Goal: Task Accomplishment & Management: Manage account settings

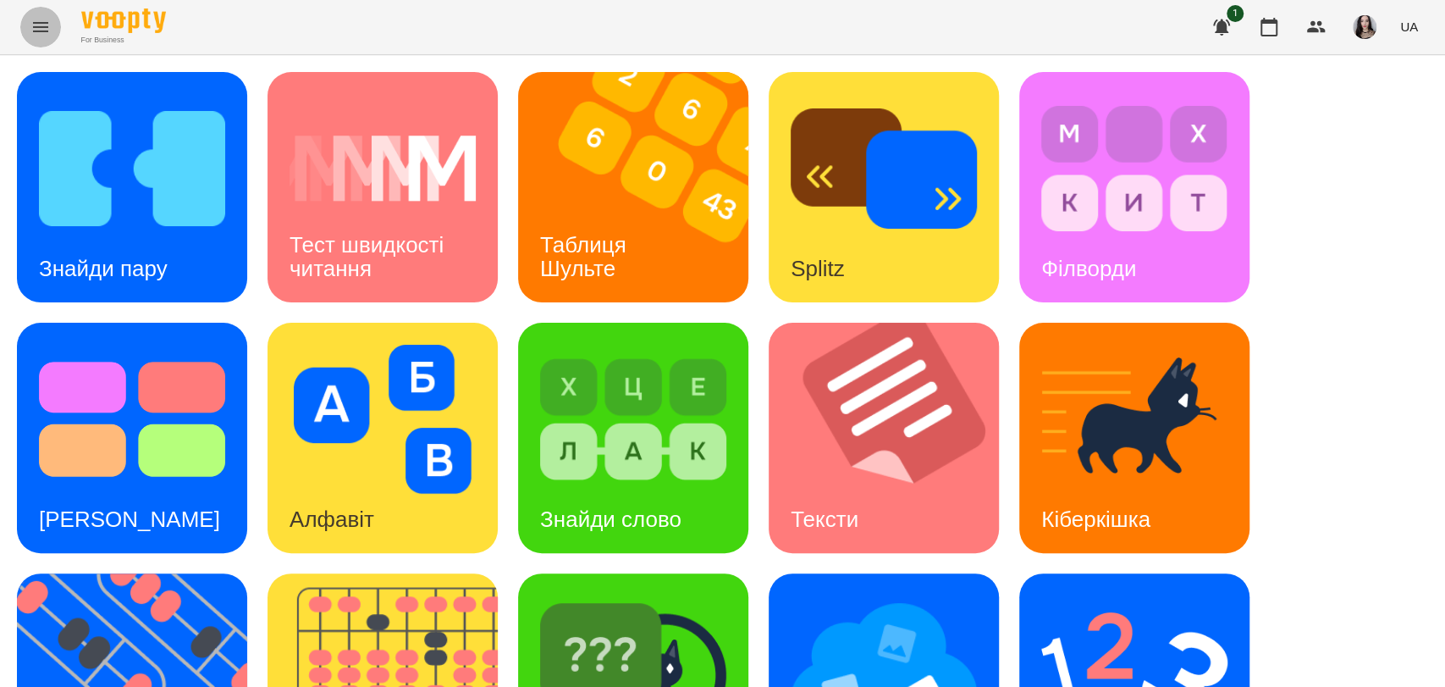
click at [32, 24] on icon "Menu" at bounding box center [40, 27] width 20 height 20
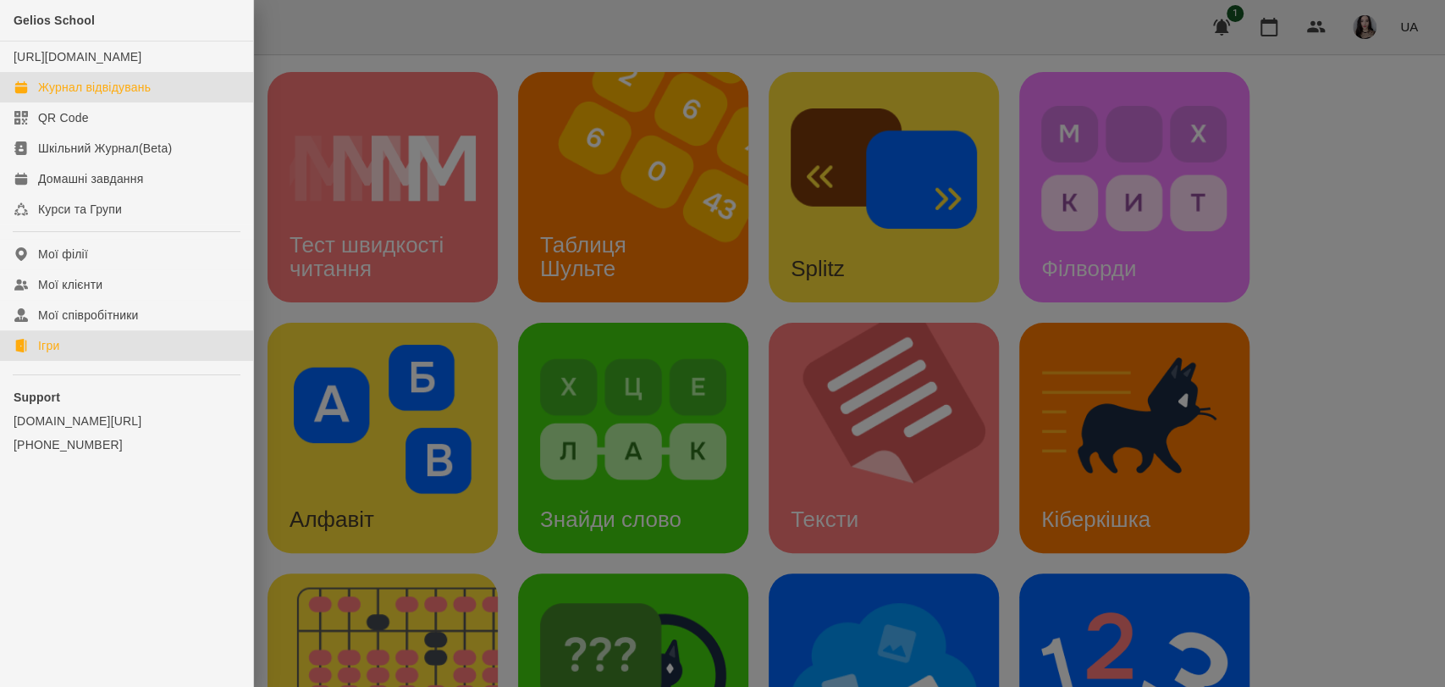
click at [80, 96] on div "Журнал відвідувань" at bounding box center [94, 87] width 113 height 17
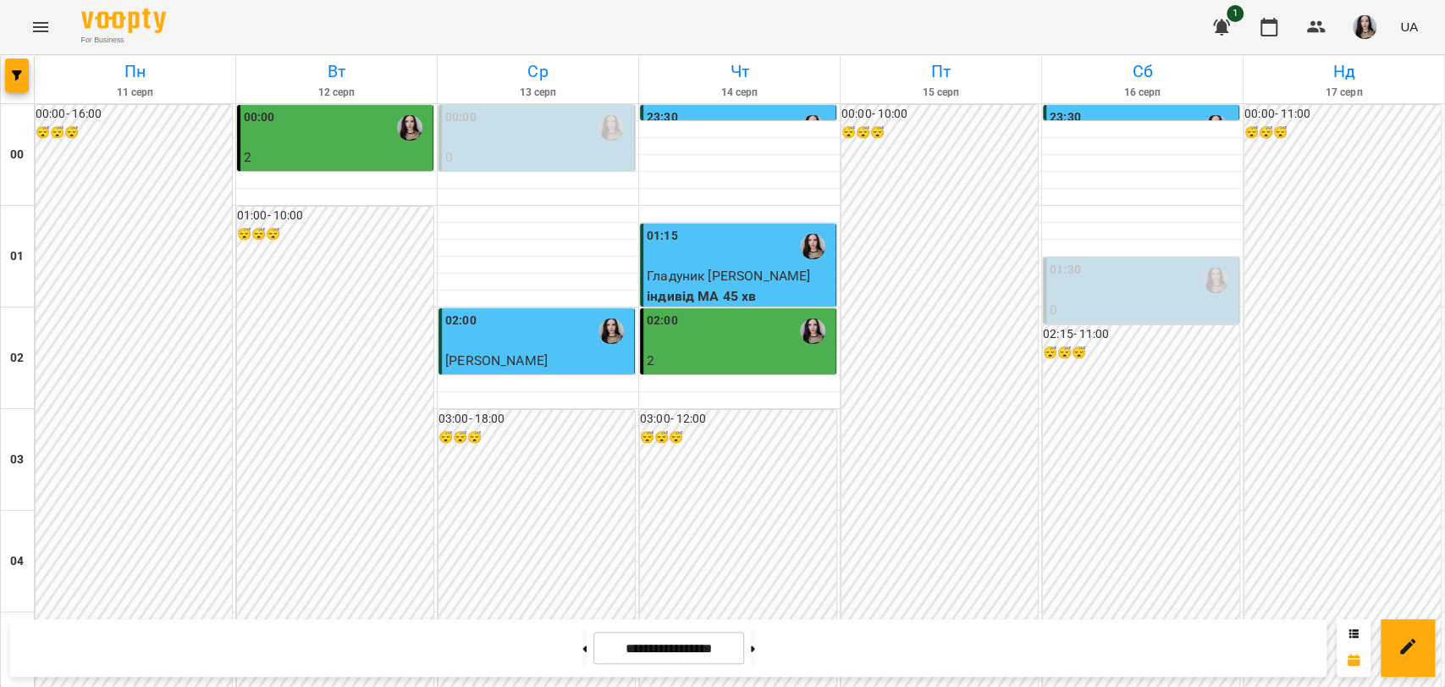
scroll to position [1507, 0]
drag, startPoint x: 1412, startPoint y: 439, endPoint x: 1434, endPoint y: 585, distance: 147.3
click at [755, 655] on button at bounding box center [753, 647] width 4 height 37
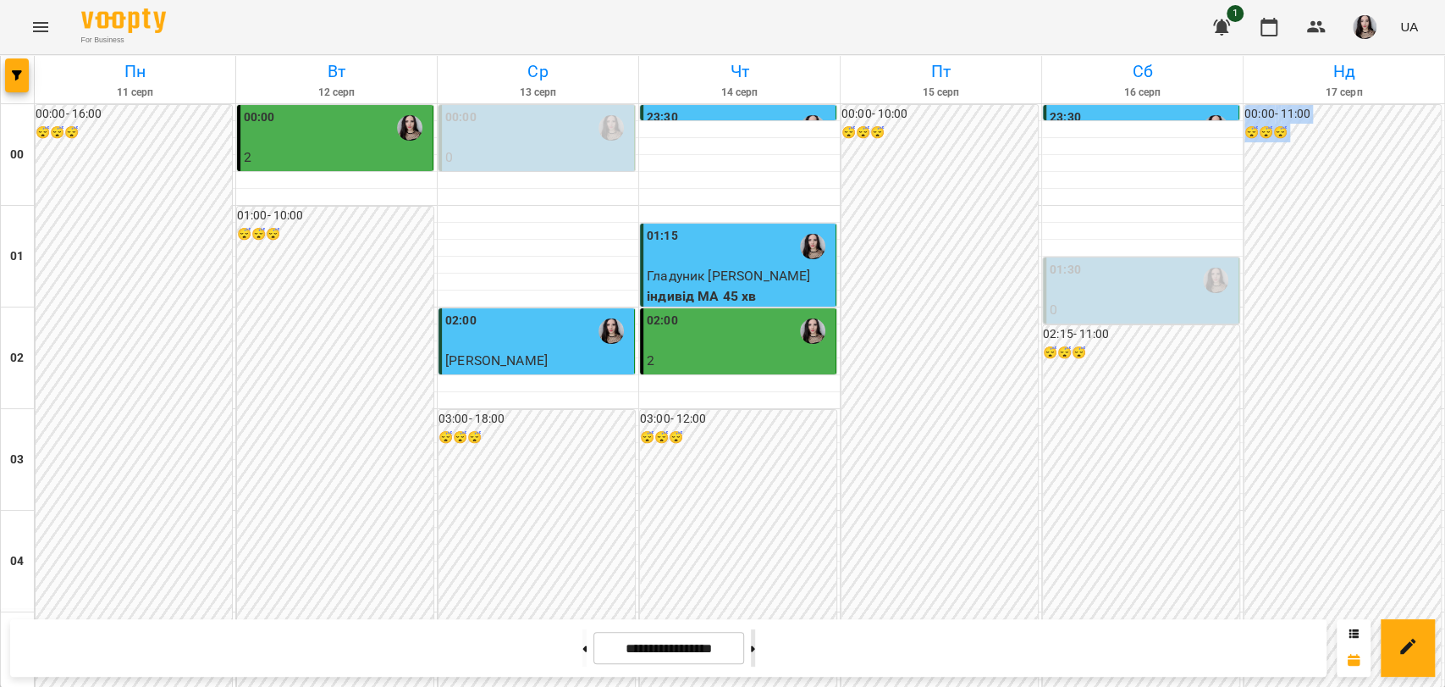
type input "**********"
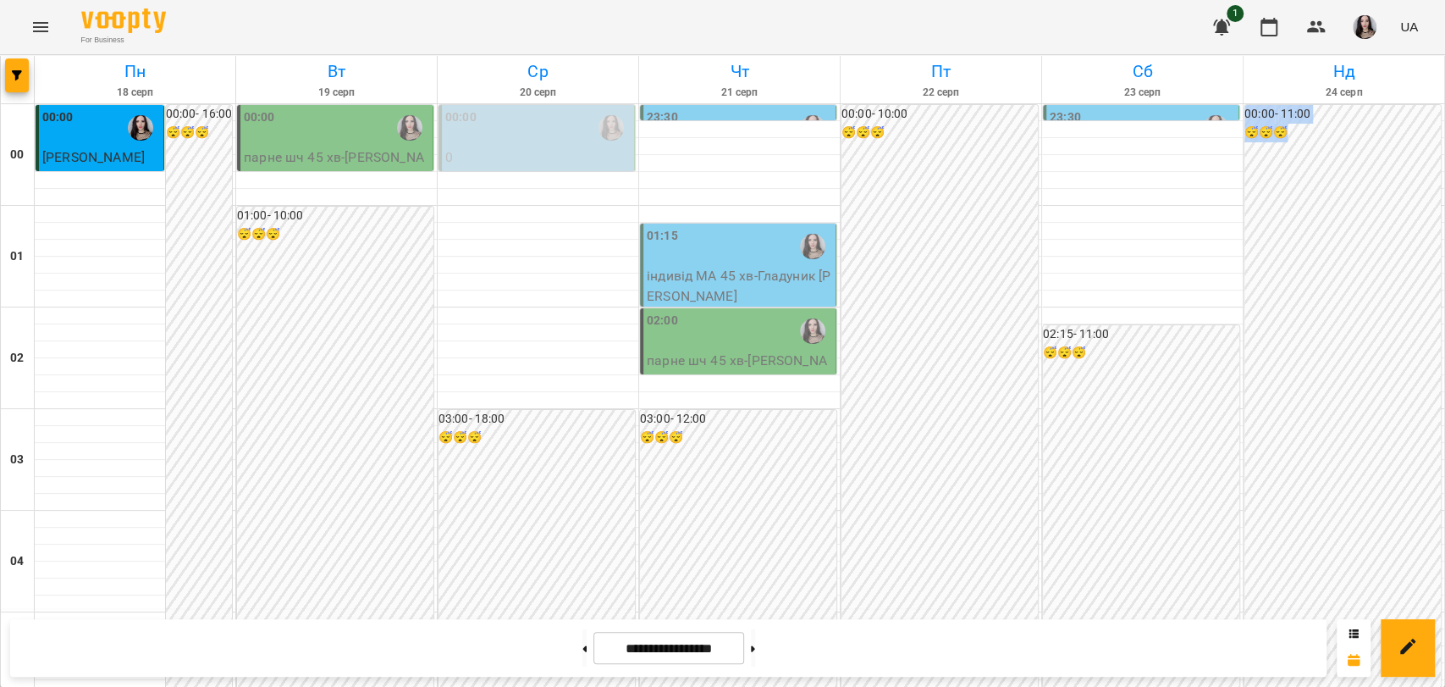
scroll to position [0, 0]
click at [63, 149] on span "[PERSON_NAME]" at bounding box center [93, 157] width 102 height 16
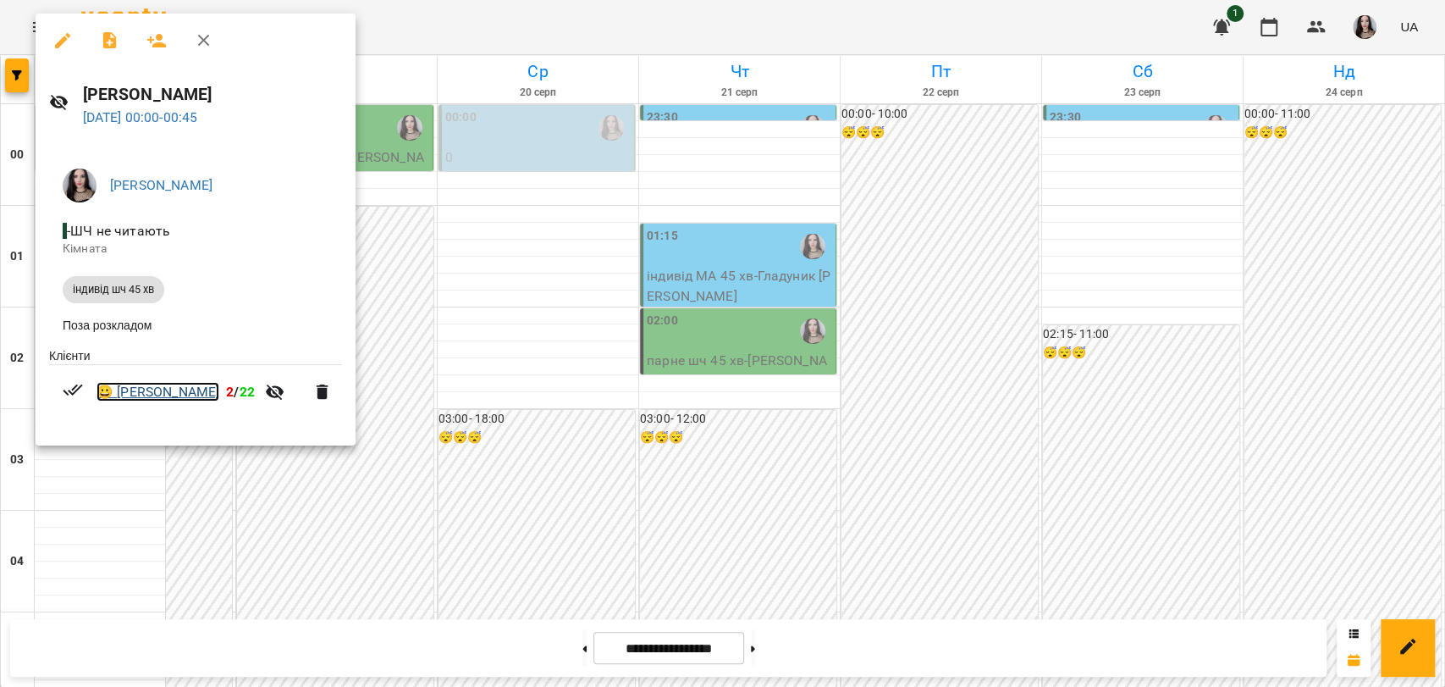
click at [163, 394] on link "😀 [PERSON_NAME]" at bounding box center [157, 392] width 123 height 20
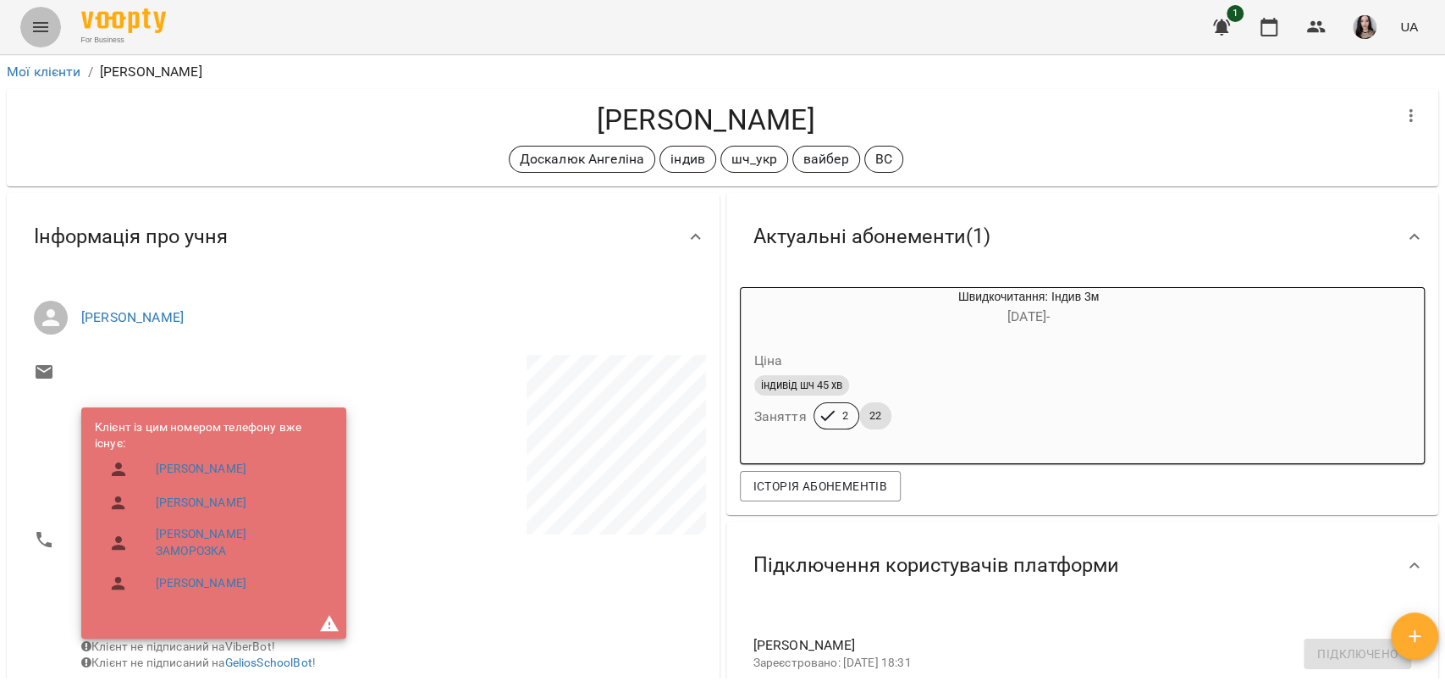
click at [41, 28] on icon "Menu" at bounding box center [40, 27] width 20 height 20
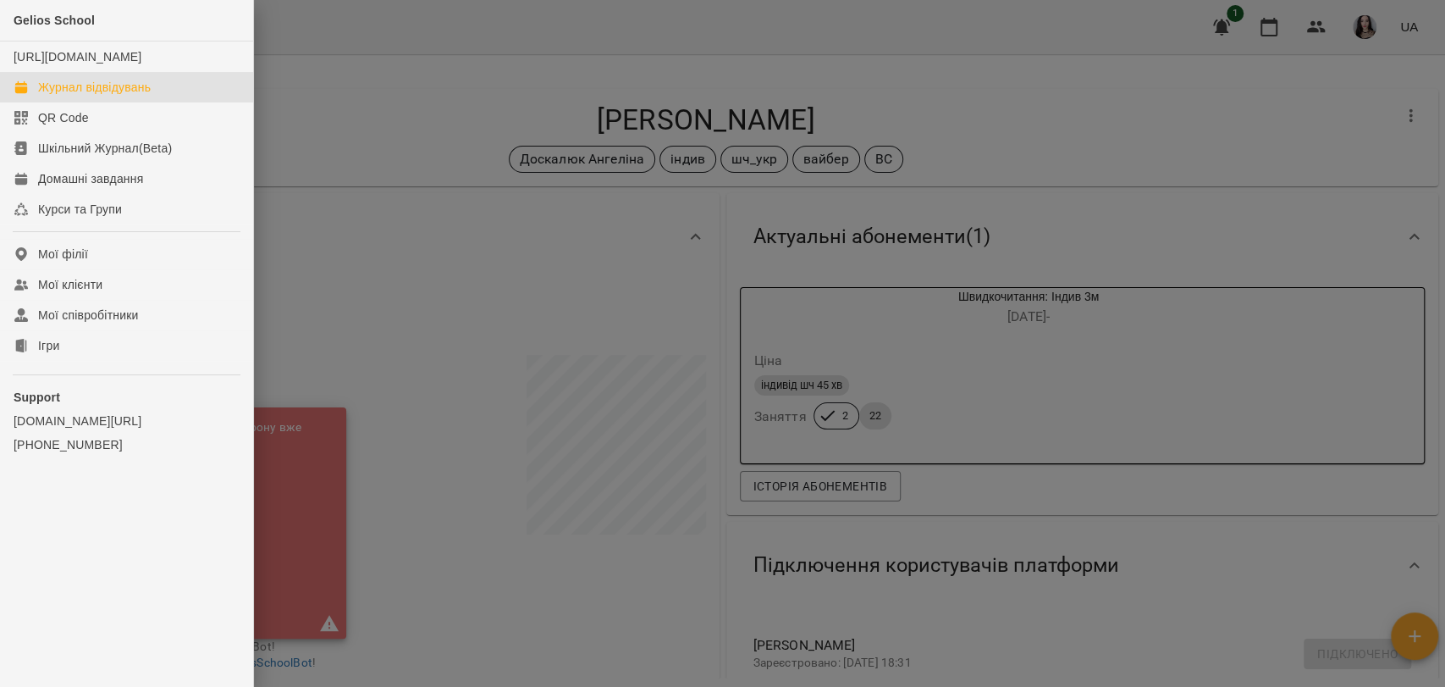
click at [115, 96] on div "Журнал відвідувань" at bounding box center [94, 87] width 113 height 17
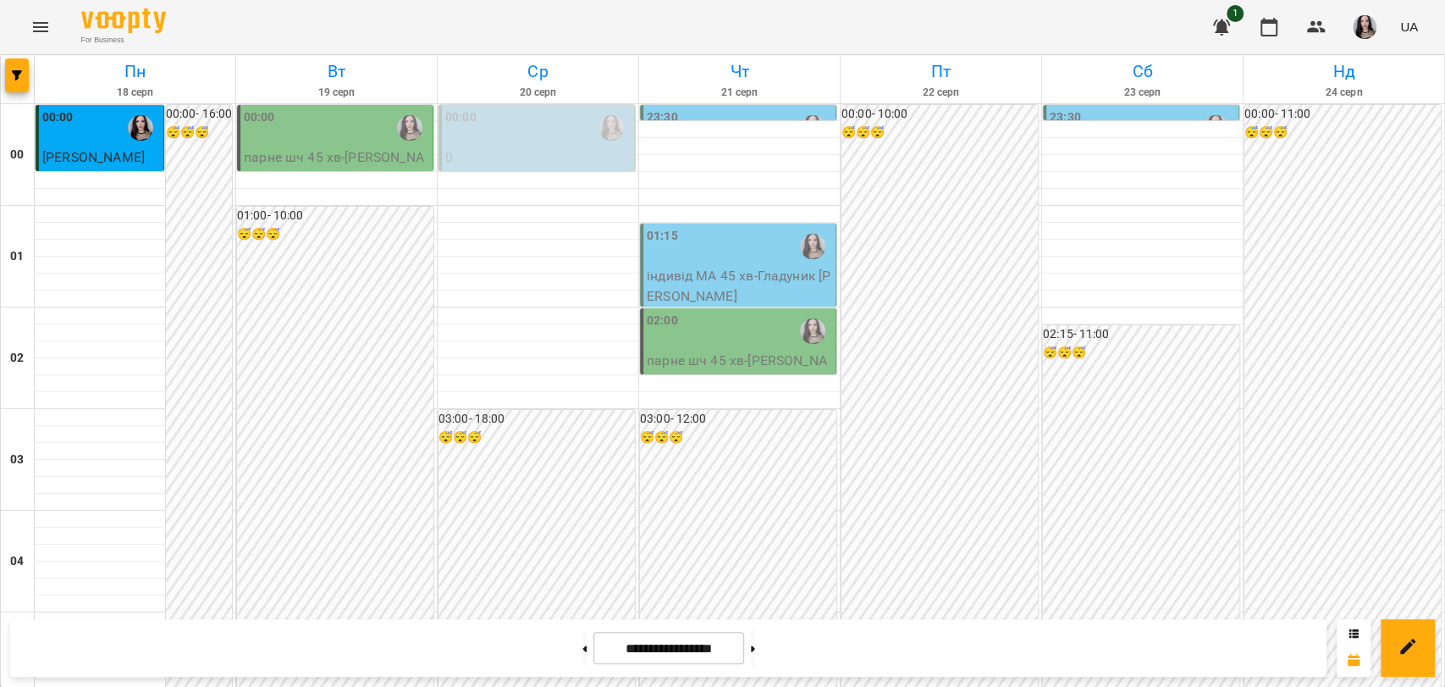
scroll to position [1932, 0]
click at [582, 654] on button at bounding box center [584, 647] width 4 height 37
type input "**********"
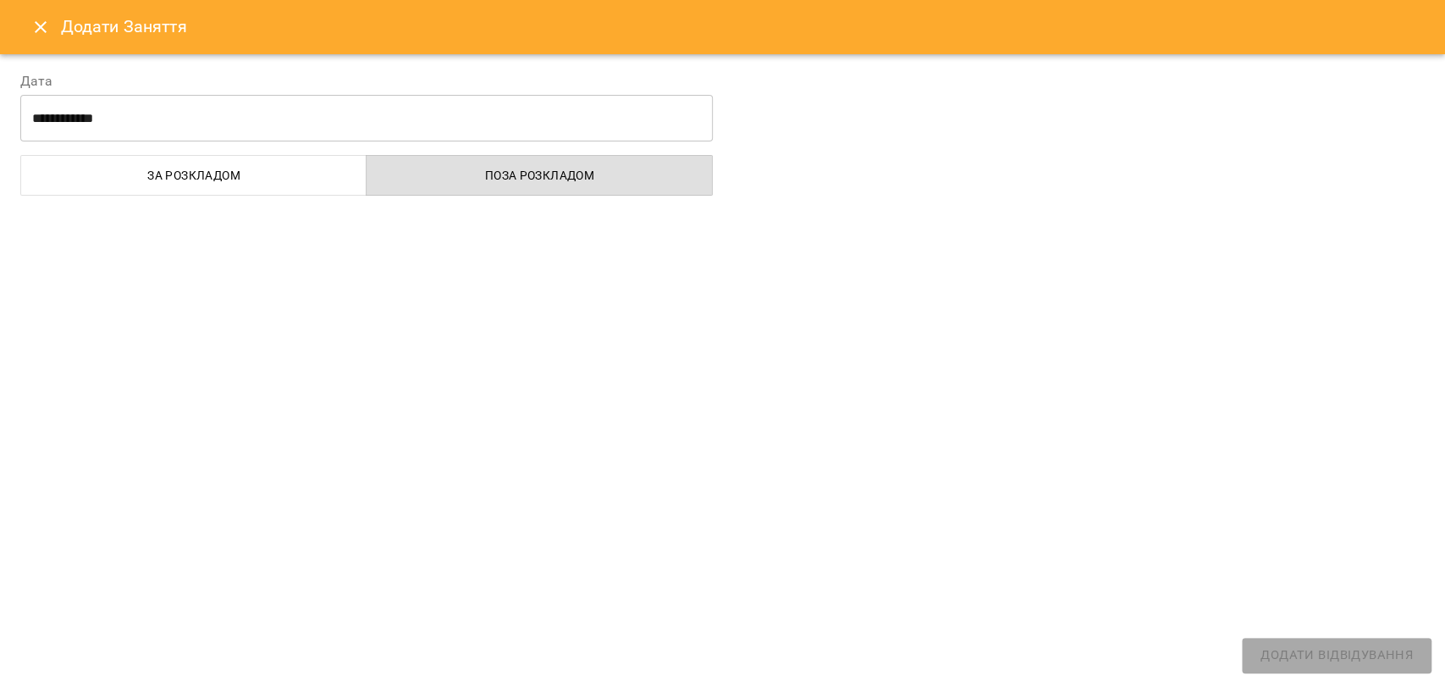
select select "**********"
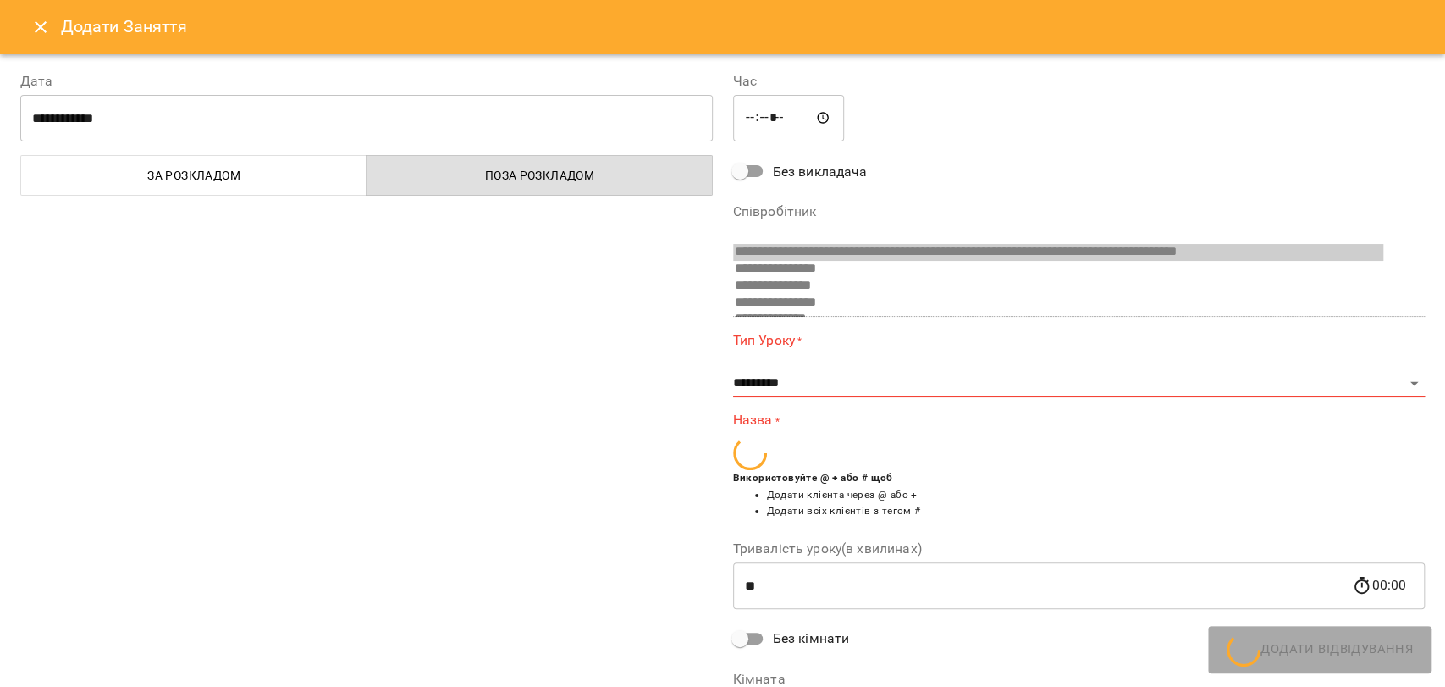
scroll to position [262, 0]
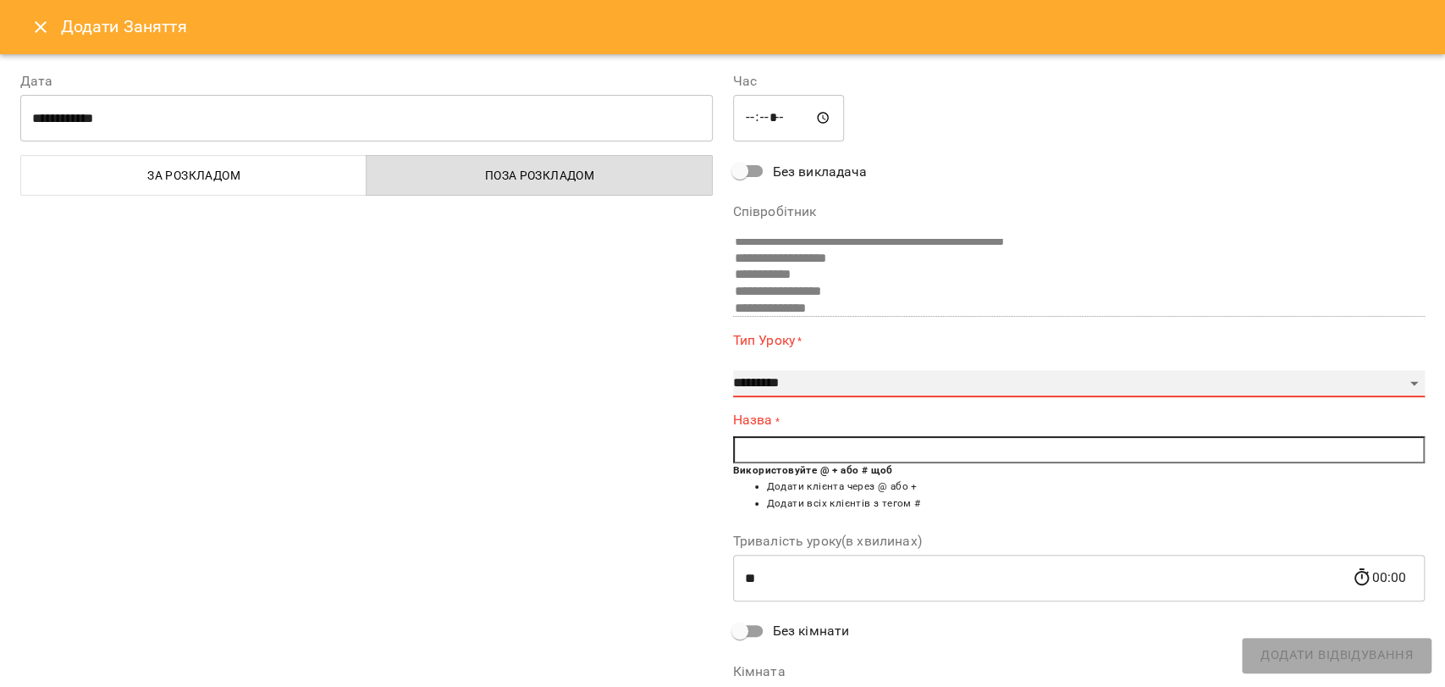
click at [1383, 380] on select "**********" at bounding box center [1079, 383] width 692 height 27
click at [767, 501] on li "Додати всіх клієнтів з тегом #" at bounding box center [1096, 503] width 659 height 17
click at [816, 472] on b "Використовуйте @ + або # щоб" at bounding box center [813, 470] width 160 height 12
copy b "@"
click at [756, 443] on input "text" at bounding box center [1079, 449] width 692 height 27
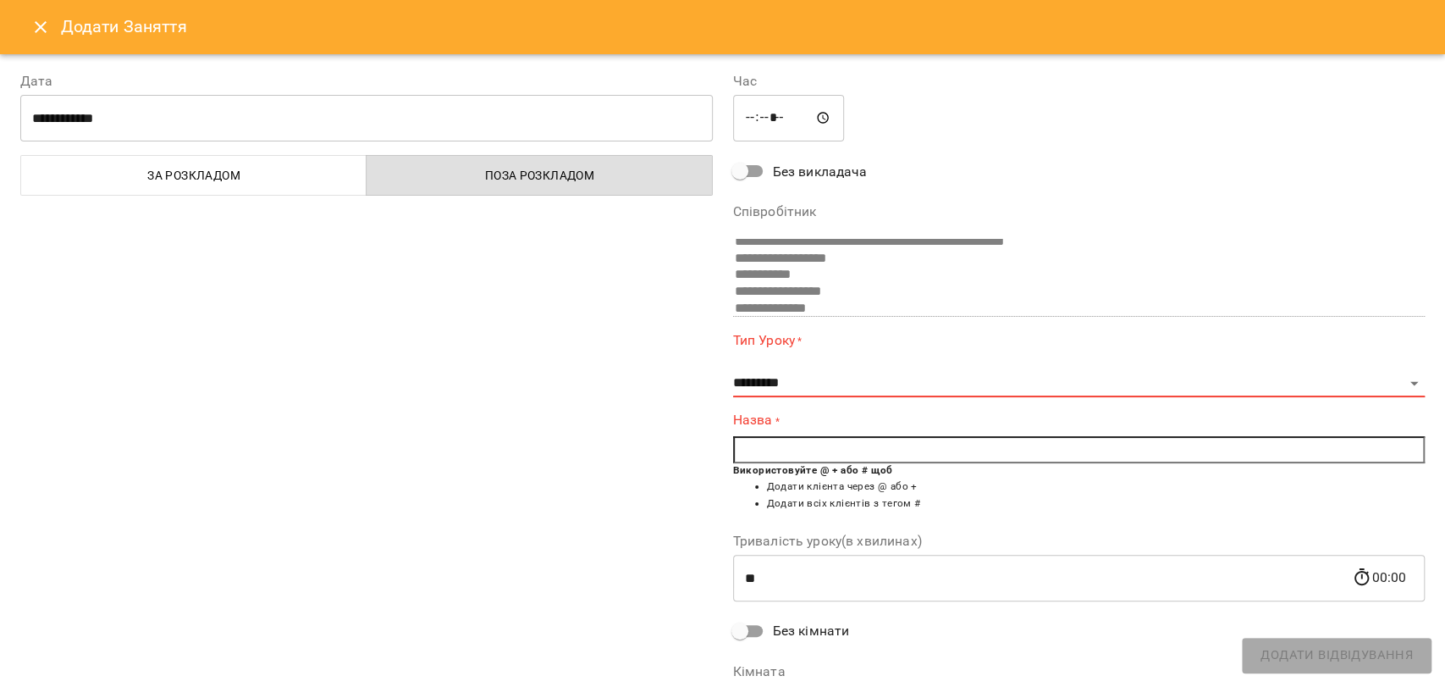
paste input "*"
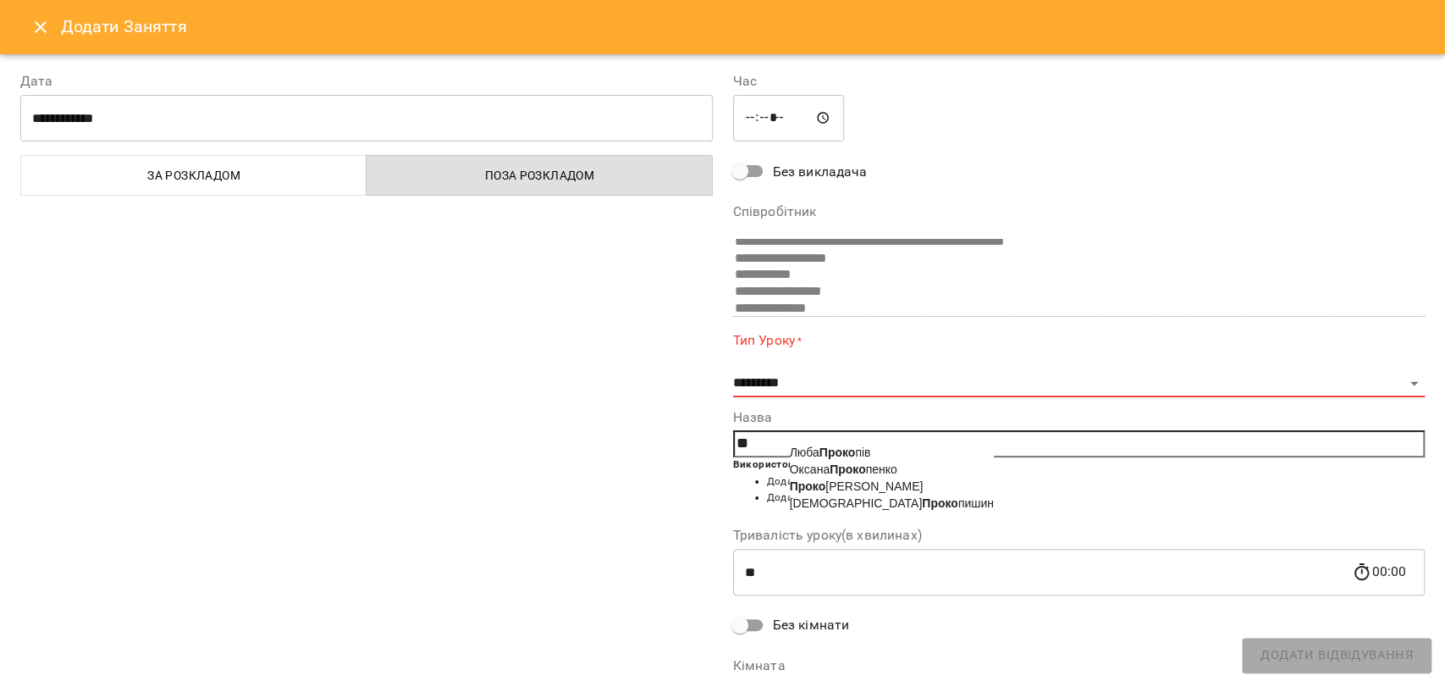
type input "*"
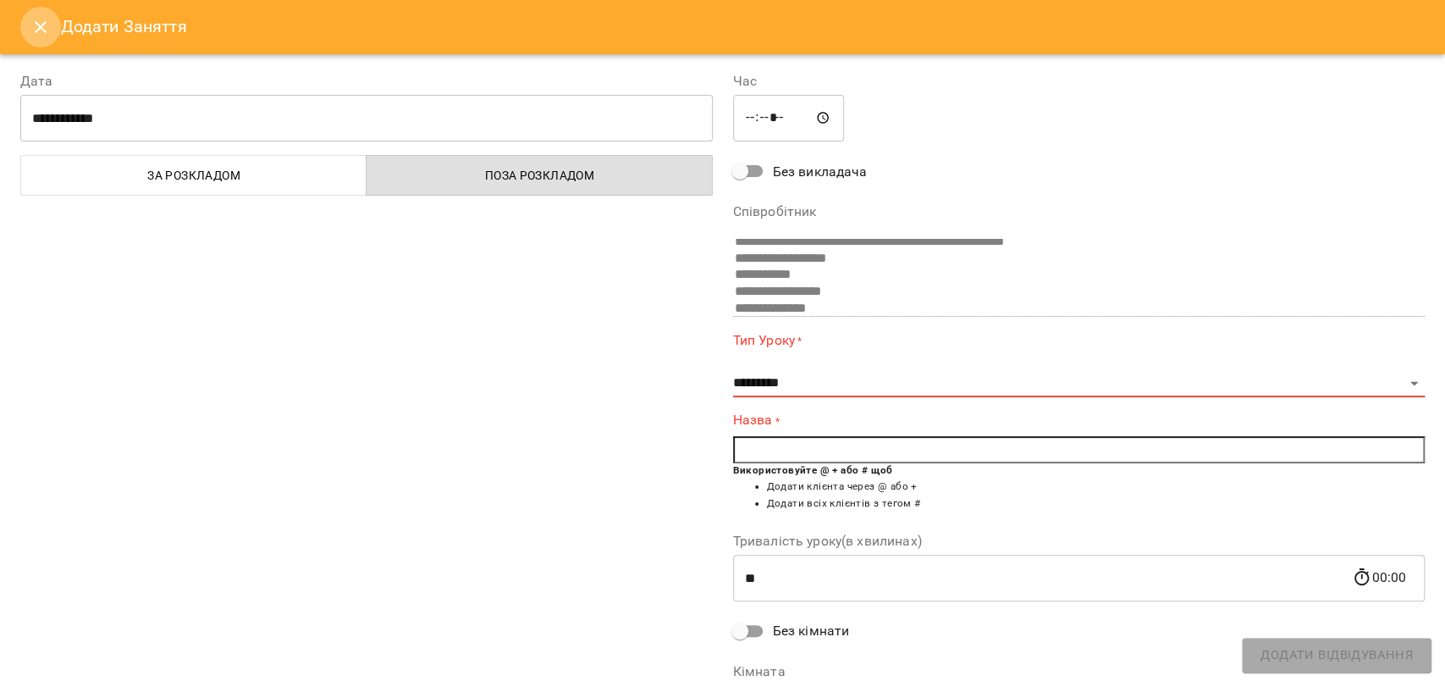
click at [47, 29] on icon "Close" at bounding box center [40, 27] width 20 height 20
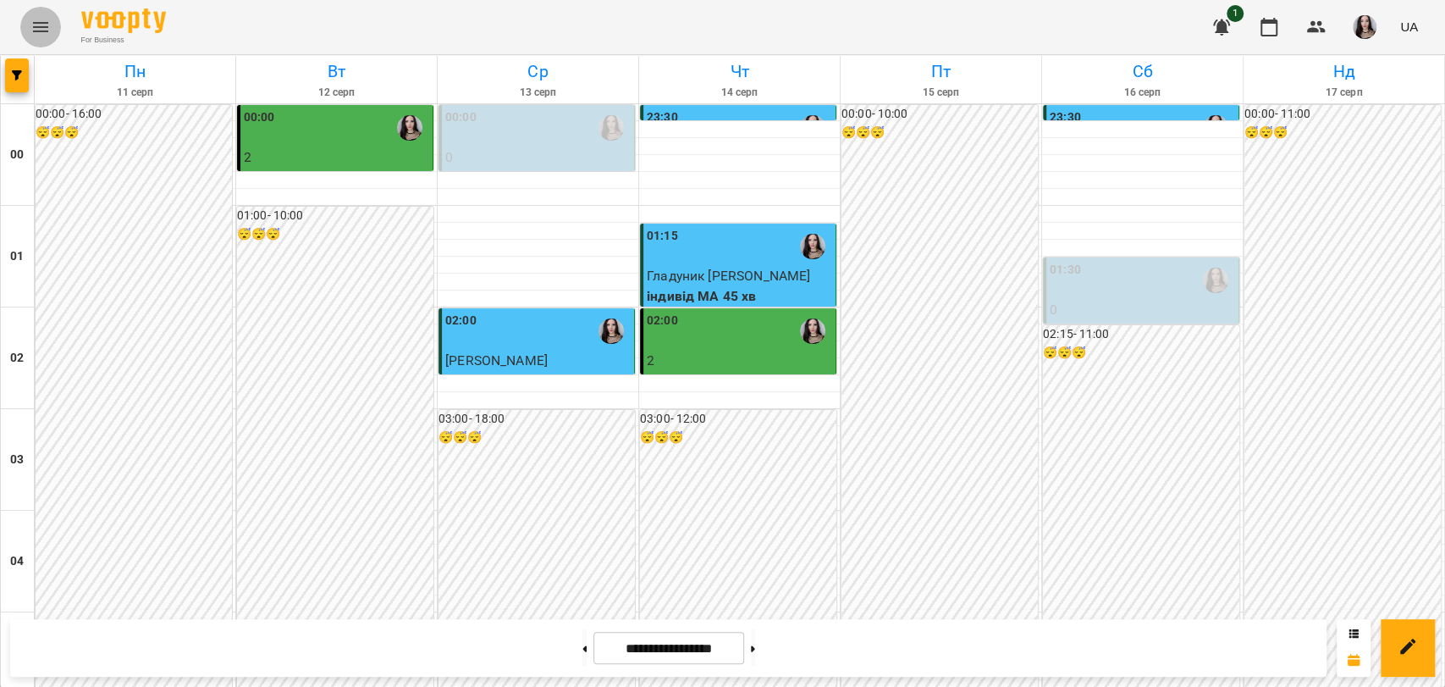
click at [33, 29] on icon "Menu" at bounding box center [40, 27] width 20 height 20
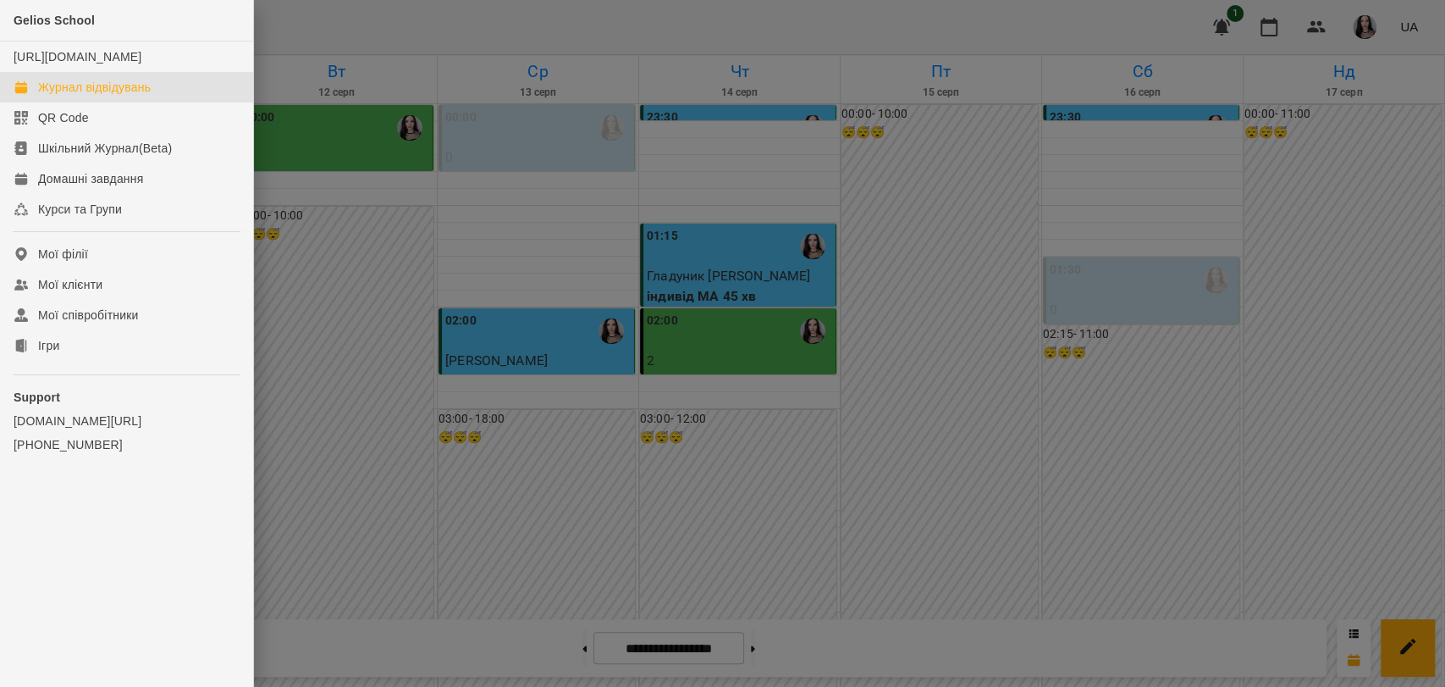
click at [74, 96] on div "Журнал відвідувань" at bounding box center [94, 87] width 113 height 17
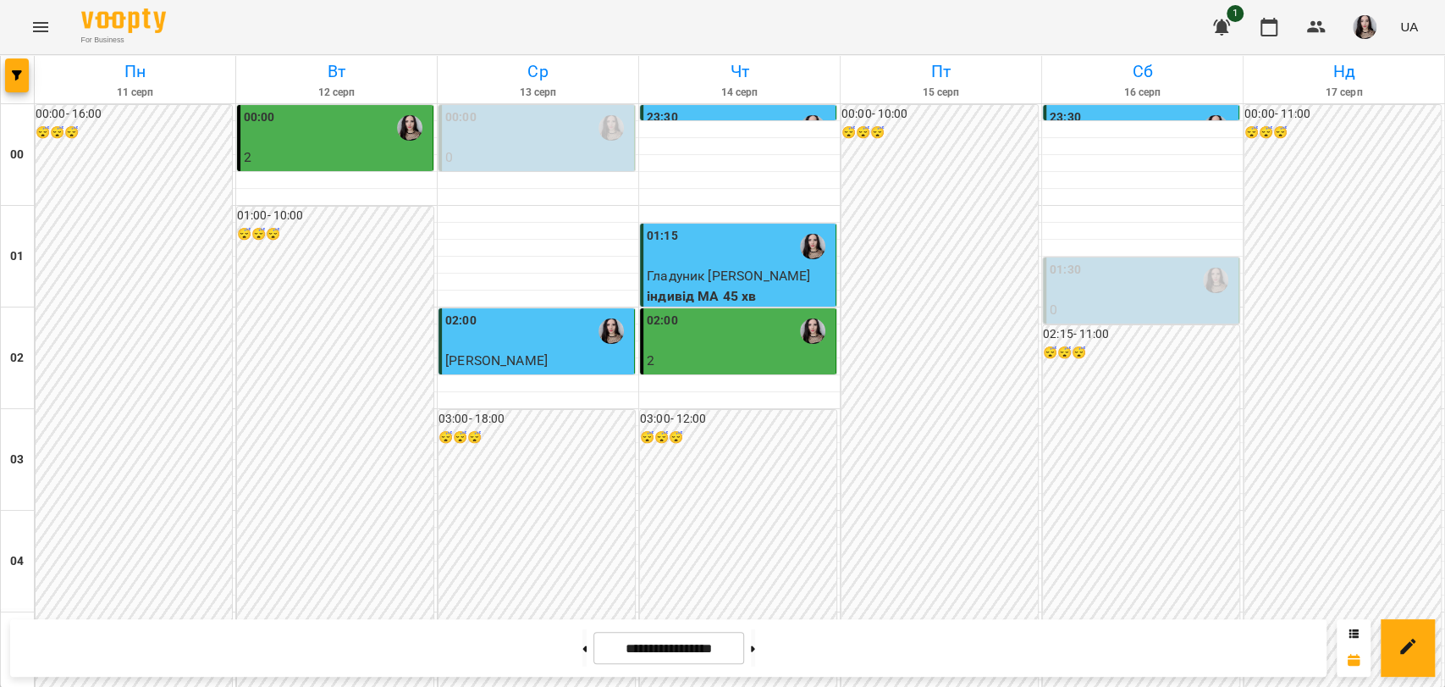
scroll to position [880, 0]
drag, startPoint x: 1415, startPoint y: 378, endPoint x: 1439, endPoint y: 364, distance: 27.7
click at [755, 661] on button at bounding box center [753, 647] width 4 height 37
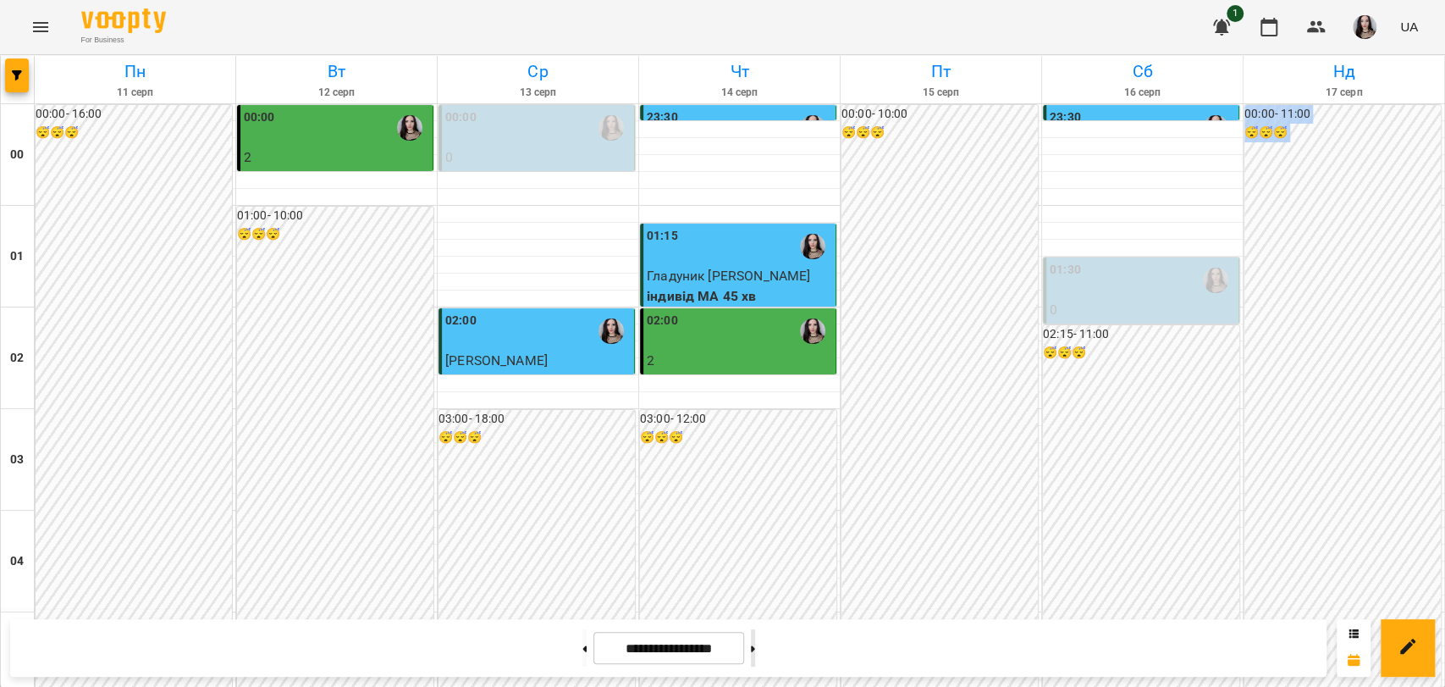
type input "**********"
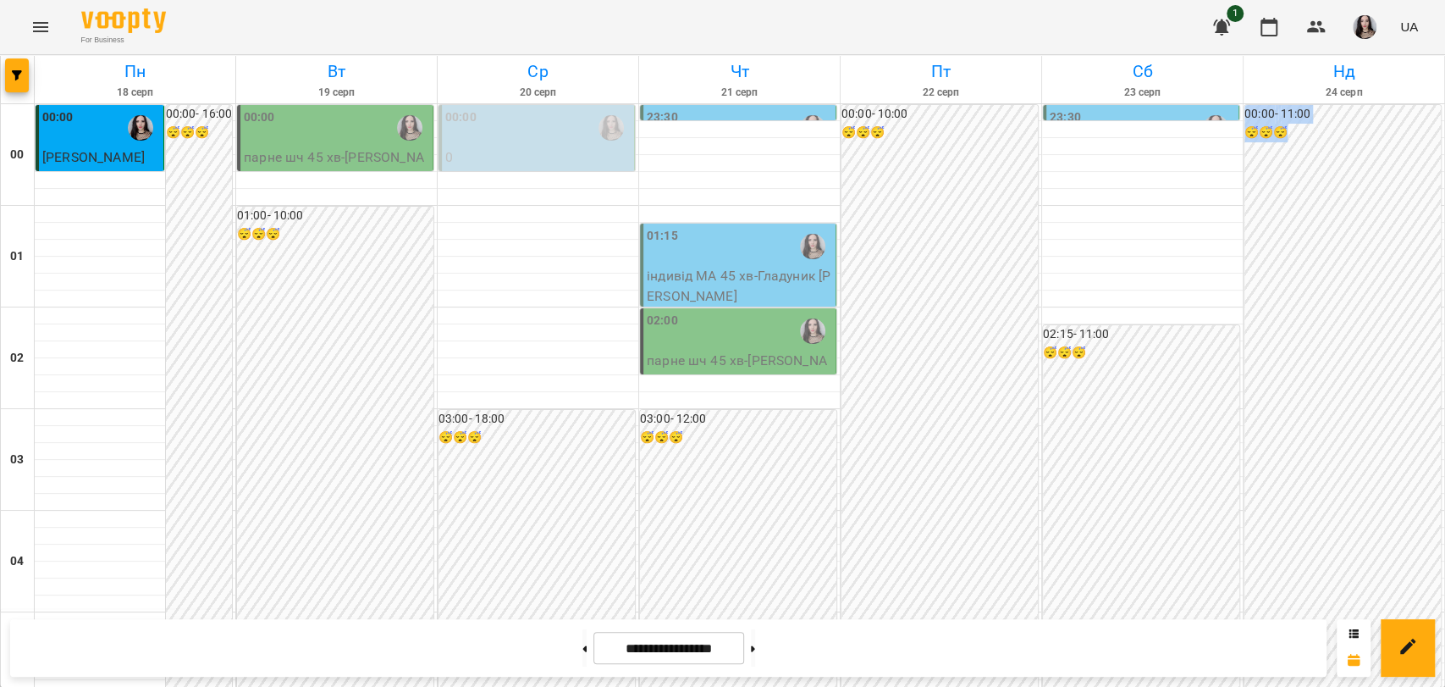
scroll to position [1850, 0]
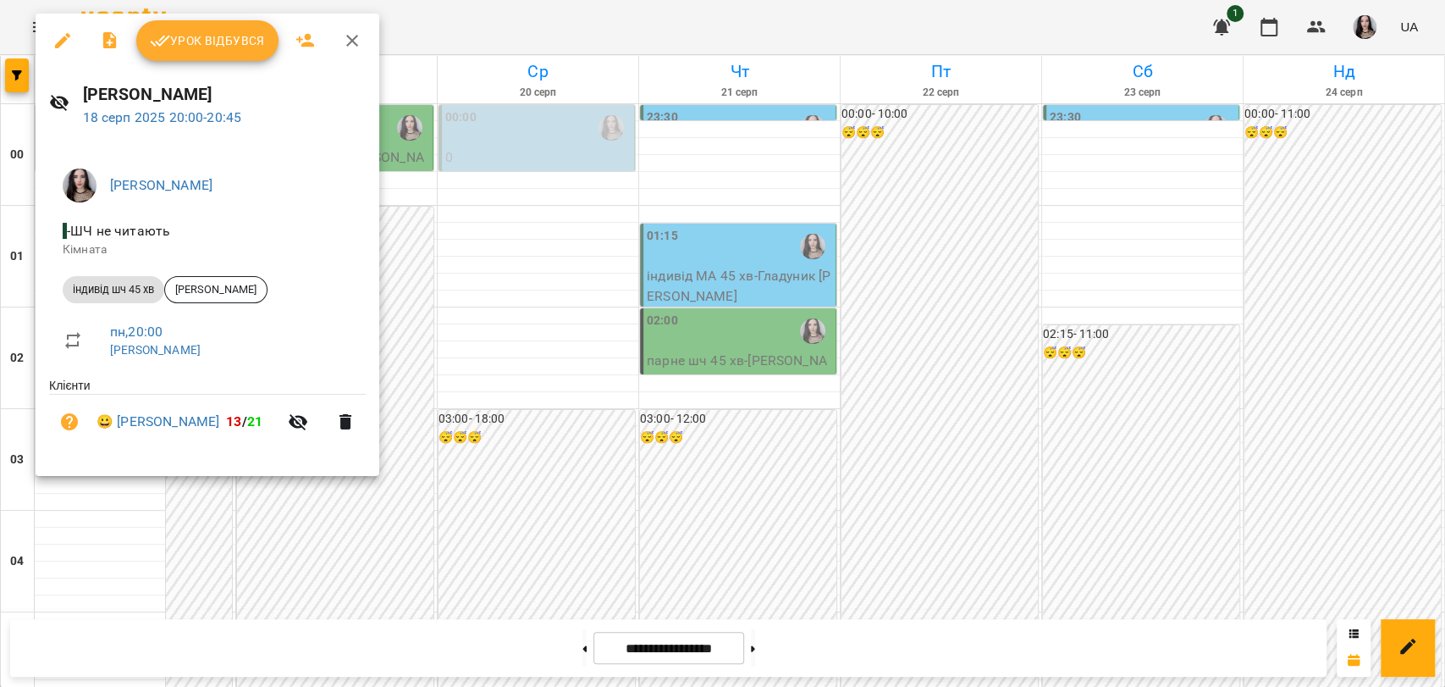
click at [176, 41] on span "Урок відбувся" at bounding box center [207, 40] width 115 height 20
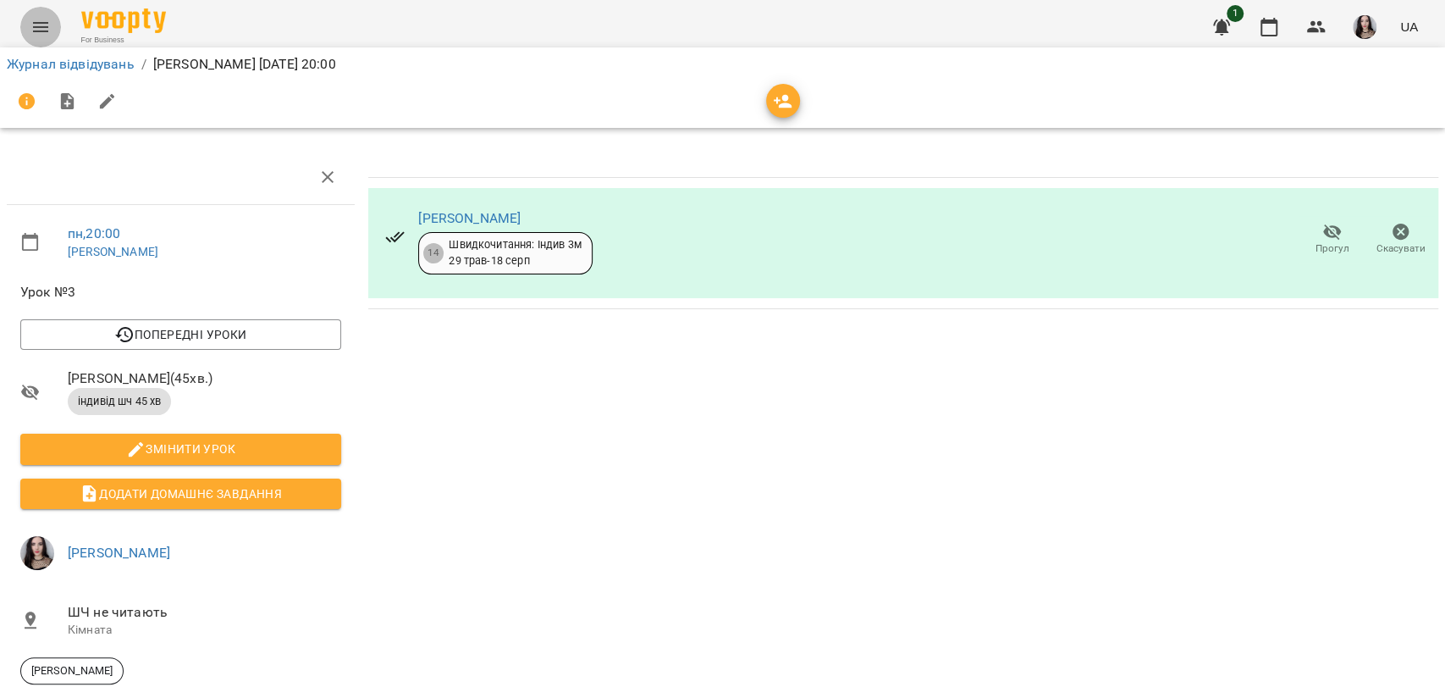
click at [40, 33] on icon "Menu" at bounding box center [40, 27] width 20 height 20
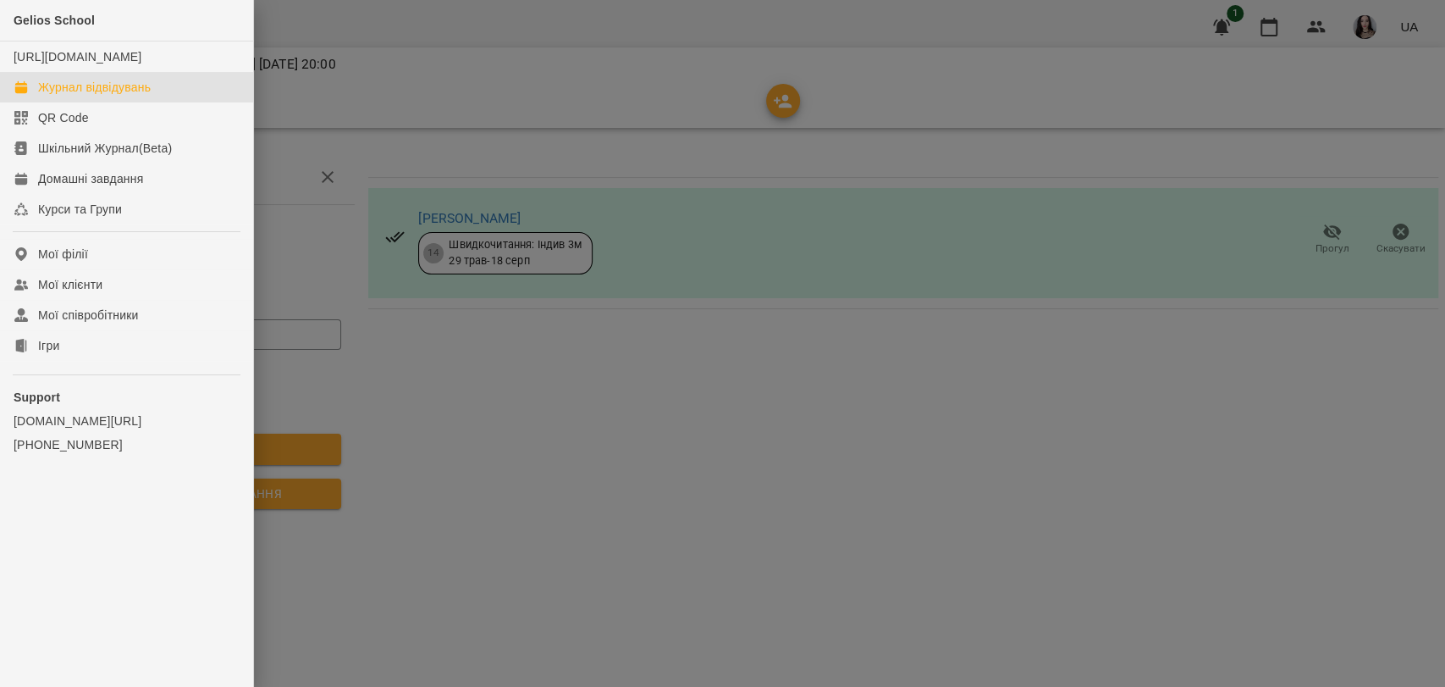
click at [108, 96] on div "Журнал відвідувань" at bounding box center [94, 87] width 113 height 17
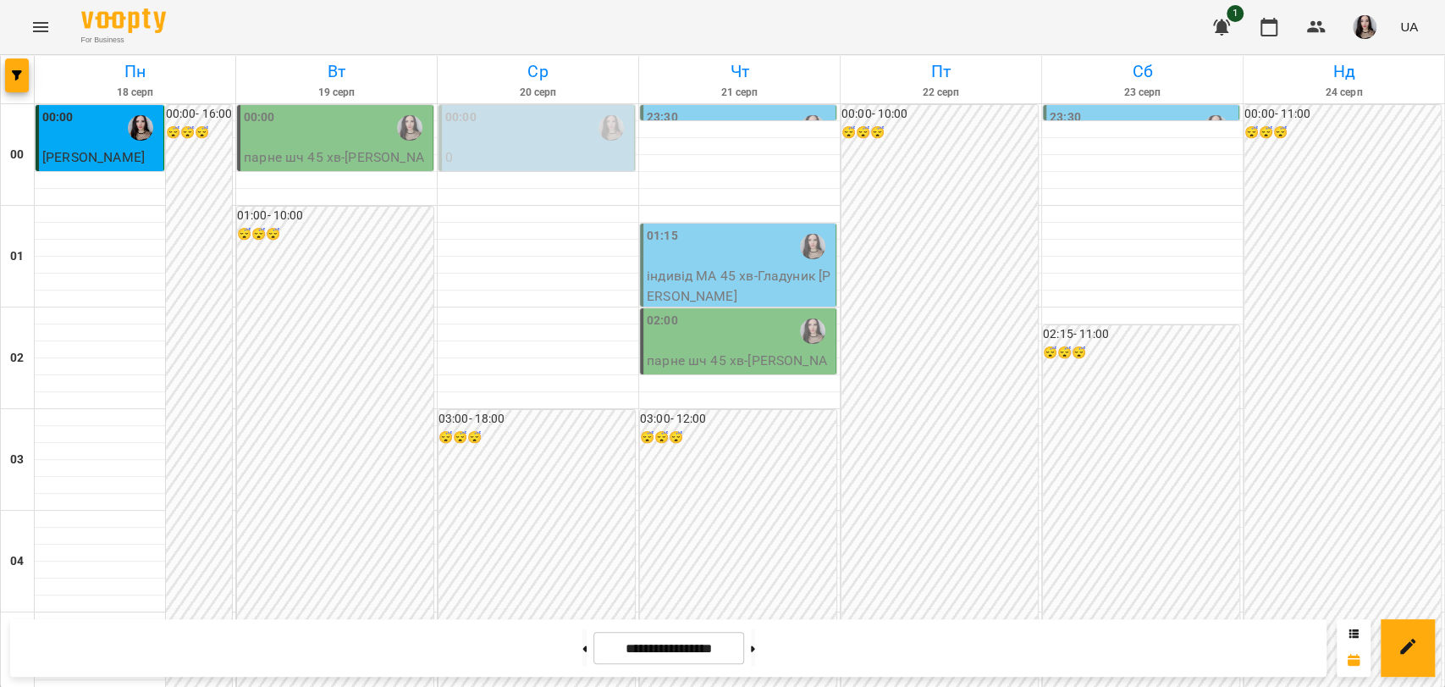
scroll to position [1695, 0]
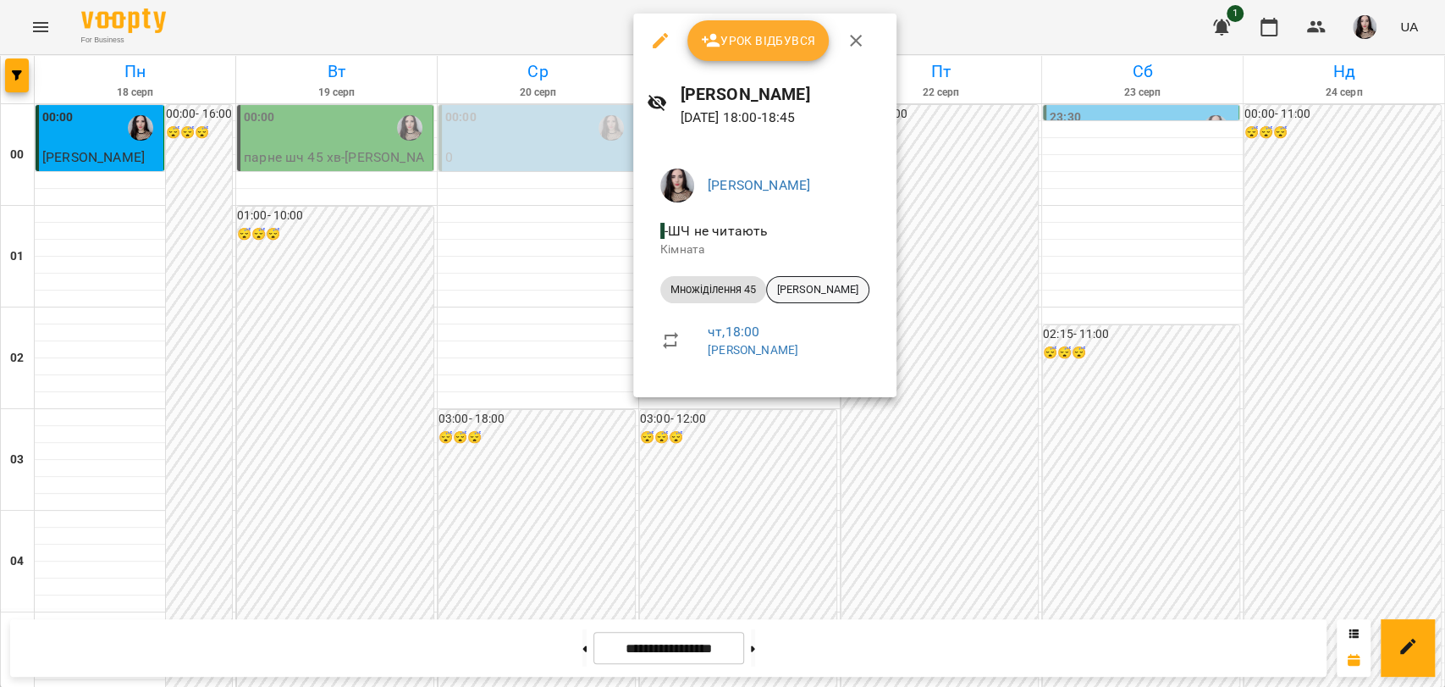
click at [801, 286] on span "[PERSON_NAME]" at bounding box center [818, 289] width 102 height 15
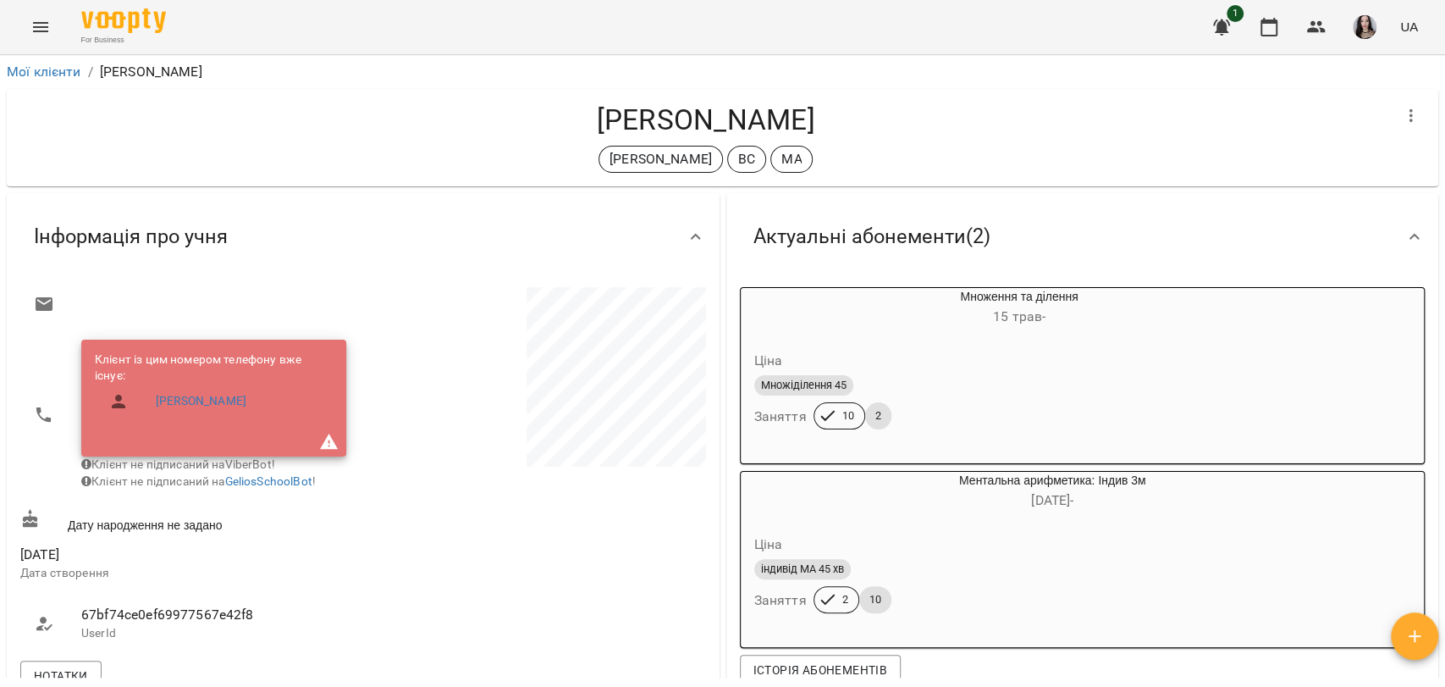
drag, startPoint x: 1443, startPoint y: 152, endPoint x: 1442, endPoint y: 185, distance: 32.2
click at [1442, 185] on div "Мої клієнти / [PERSON_NAME] [PERSON_NAME] [PERSON_NAME] ВС МА Актуальні абонеме…" at bounding box center [722, 398] width 1445 height 687
drag, startPoint x: 1442, startPoint y: 185, endPoint x: 1429, endPoint y: 166, distance: 23.0
click at [1429, 166] on div "Мої клієнти / [PERSON_NAME] [PERSON_NAME] [PERSON_NAME] ВС МА Актуальні абонеме…" at bounding box center [722, 398] width 1445 height 687
